Goal: Information Seeking & Learning: Learn about a topic

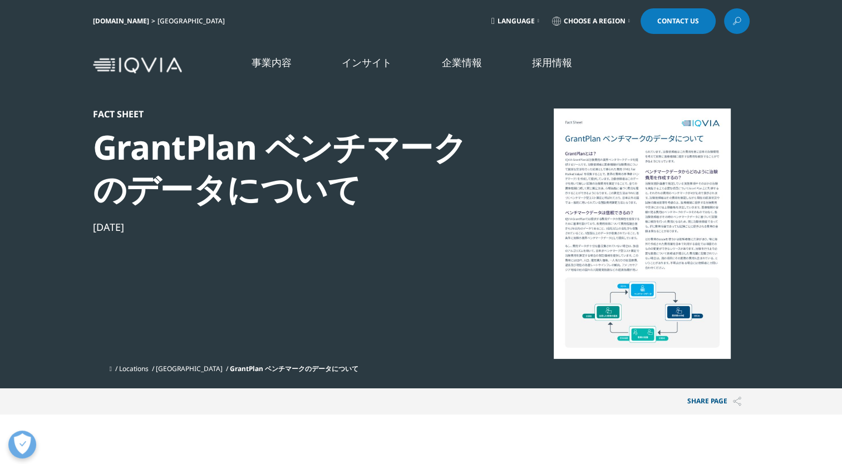
scroll to position [143, 656]
